Goal: Browse casually

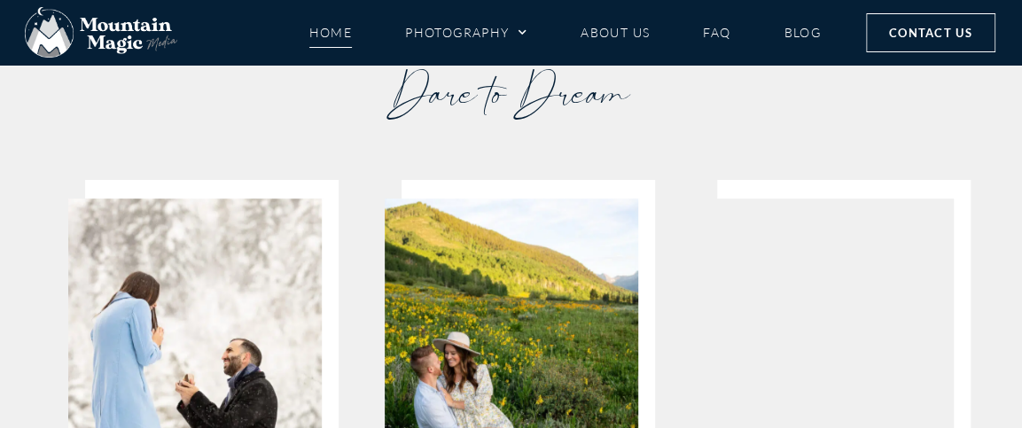
scroll to position [3461, 0]
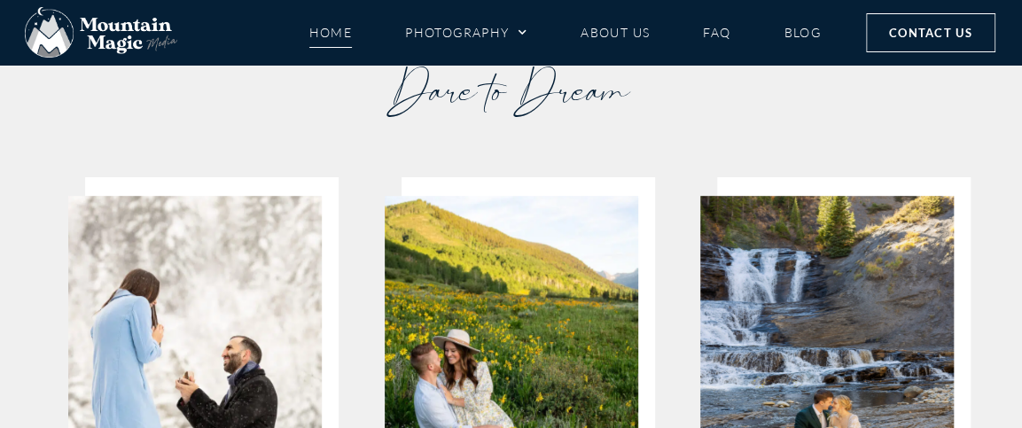
click at [489, 306] on div "Engagement Sessions" at bounding box center [511, 407] width 277 height 422
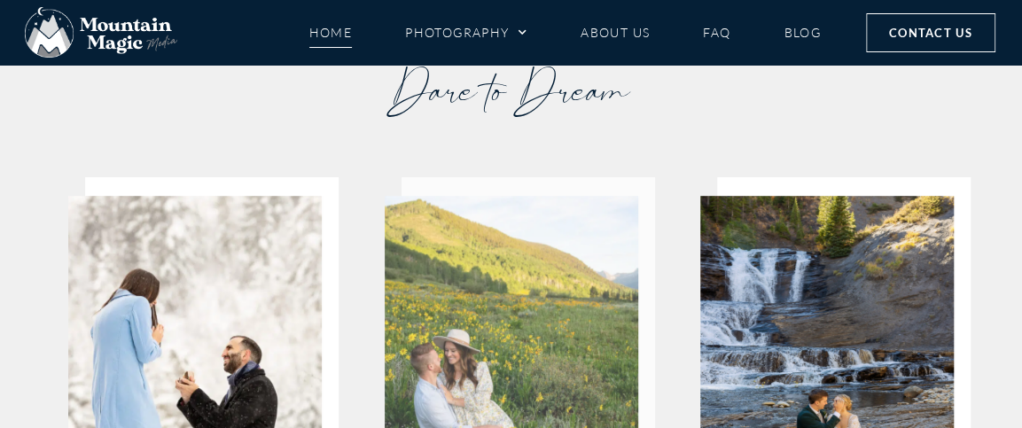
click at [487, 243] on img at bounding box center [511, 365] width 253 height 339
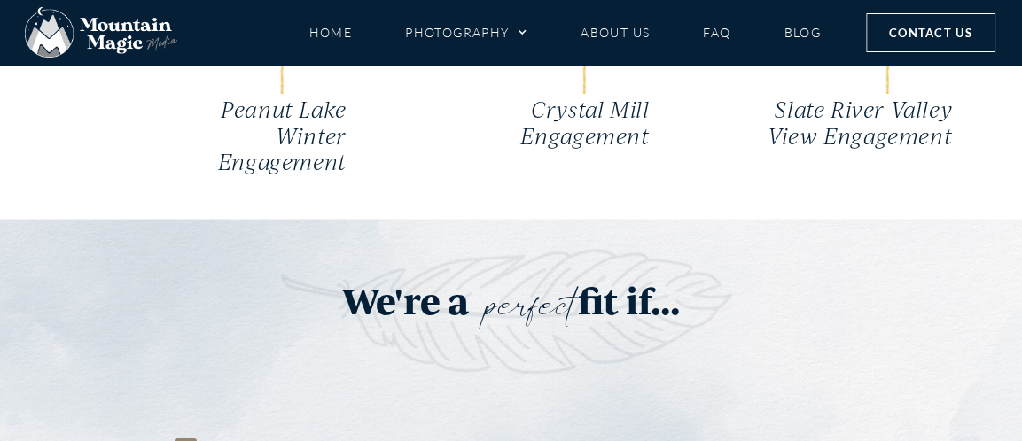
scroll to position [4161, 0]
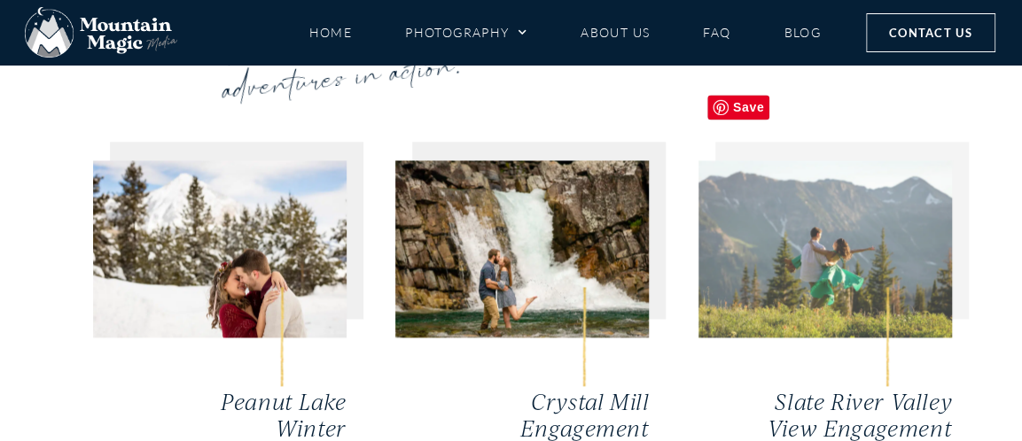
click at [928, 245] on img at bounding box center [824, 248] width 253 height 177
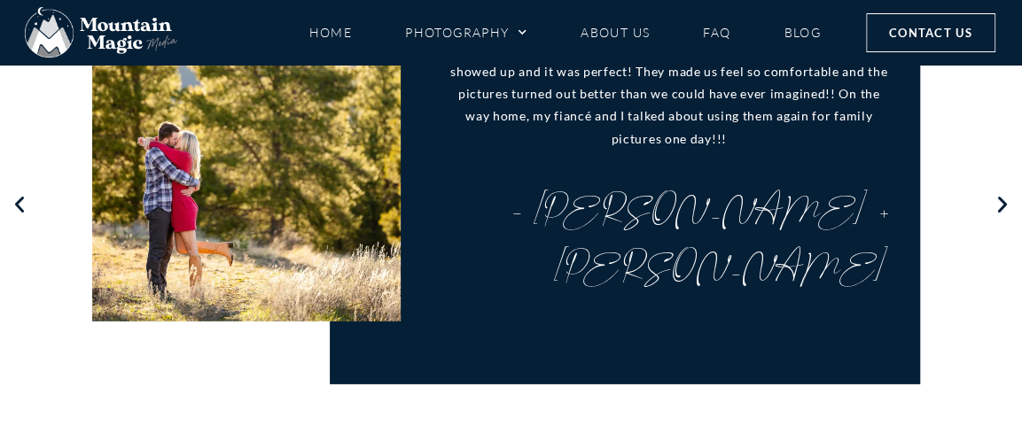
scroll to position [2145, 0]
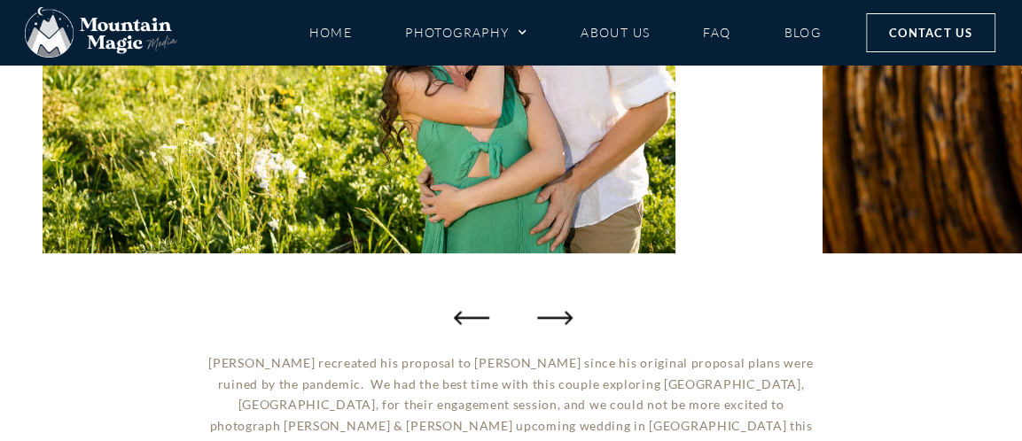
scroll to position [474, 0]
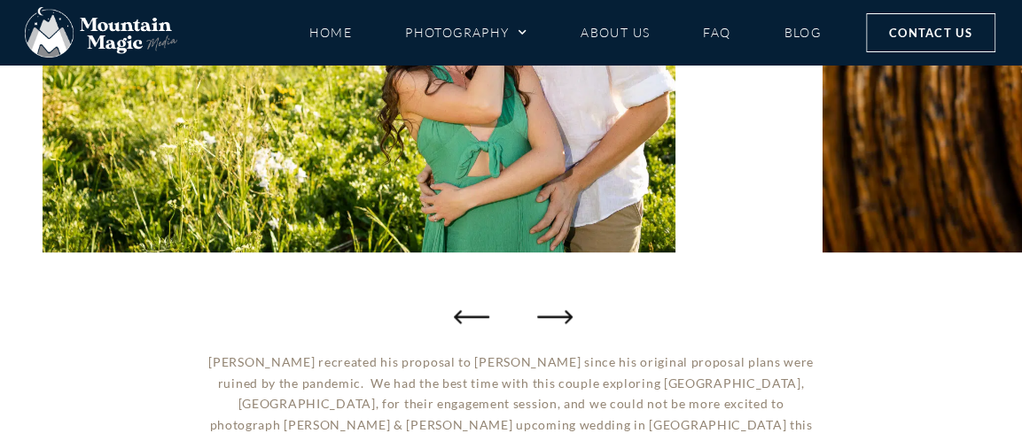
click at [546, 301] on icon "Next slide" at bounding box center [554, 316] width 35 height 35
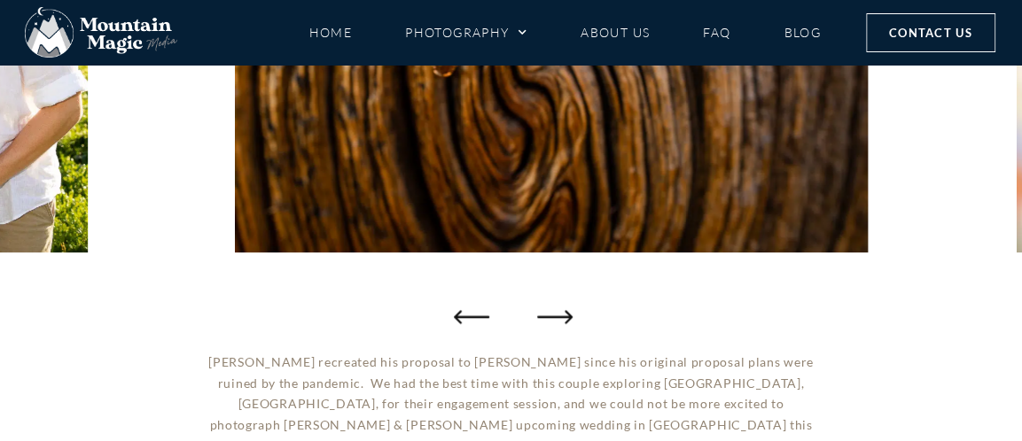
click at [556, 316] on icon "Next slide" at bounding box center [554, 316] width 35 height 13
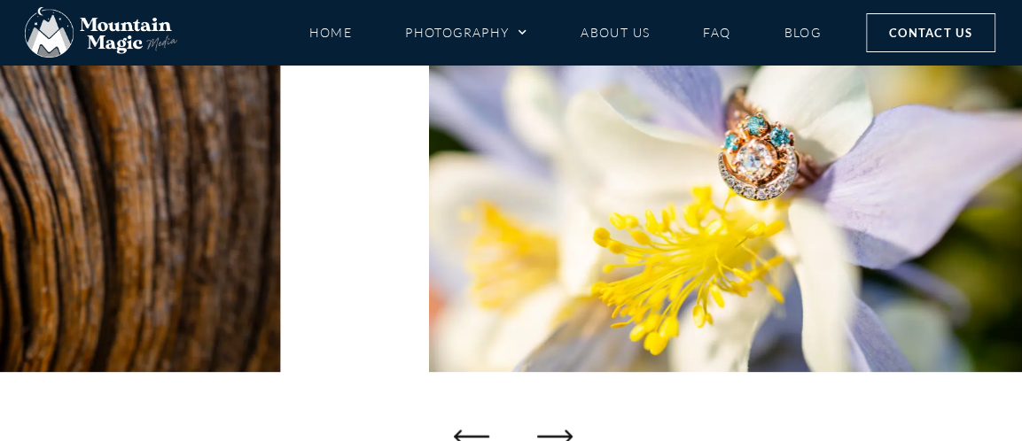
scroll to position [354, 0]
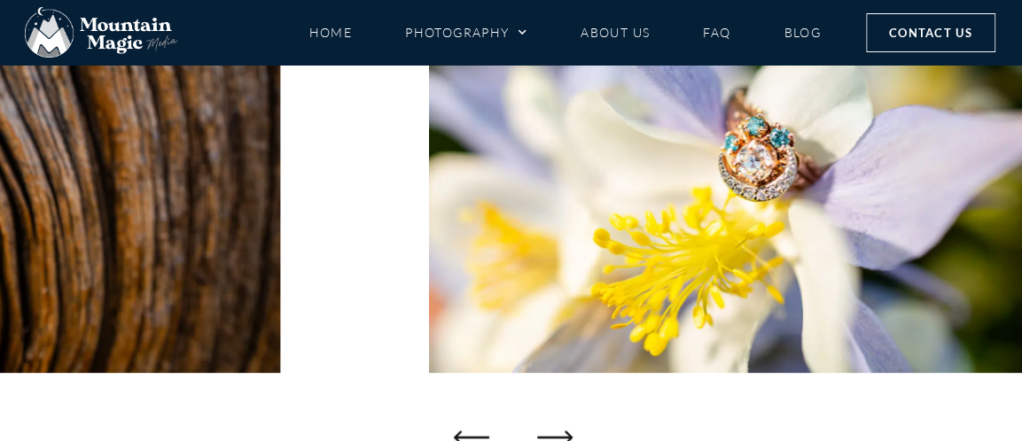
click at [553, 426] on icon "Next slide" at bounding box center [554, 436] width 35 height 35
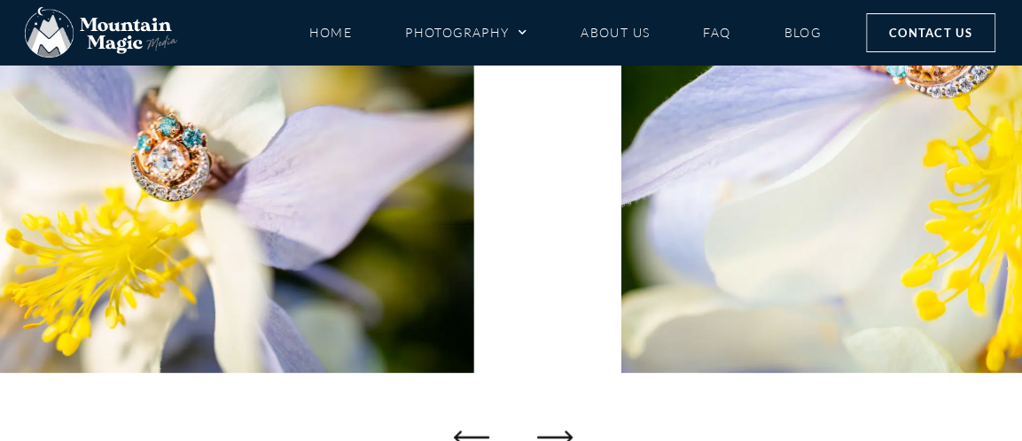
click at [553, 426] on icon "Next slide" at bounding box center [554, 436] width 35 height 35
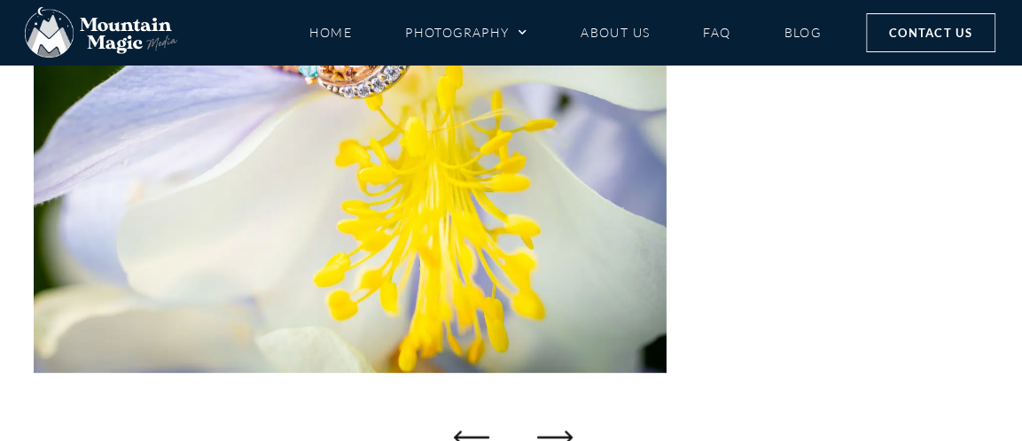
click at [553, 426] on icon "Next slide" at bounding box center [554, 436] width 35 height 35
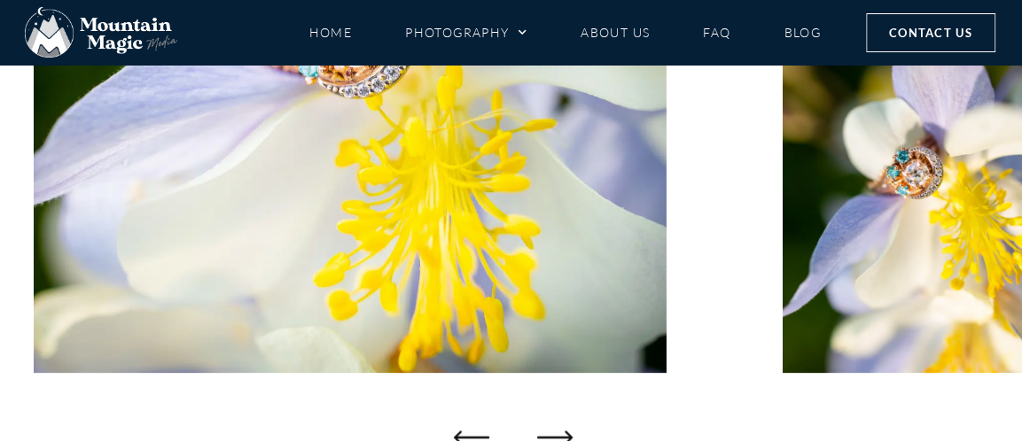
click at [553, 426] on icon "Next slide" at bounding box center [554, 436] width 35 height 35
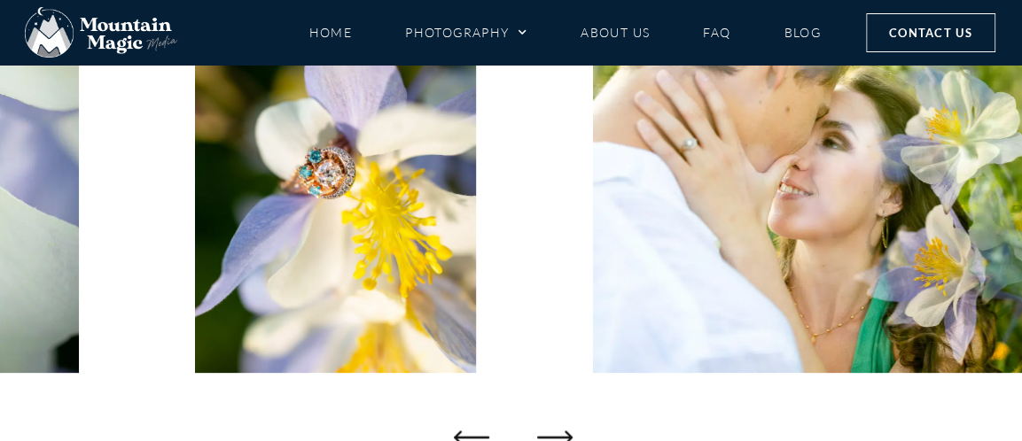
click at [553, 426] on icon "Next slide" at bounding box center [554, 436] width 35 height 35
